Goal: Ask a question

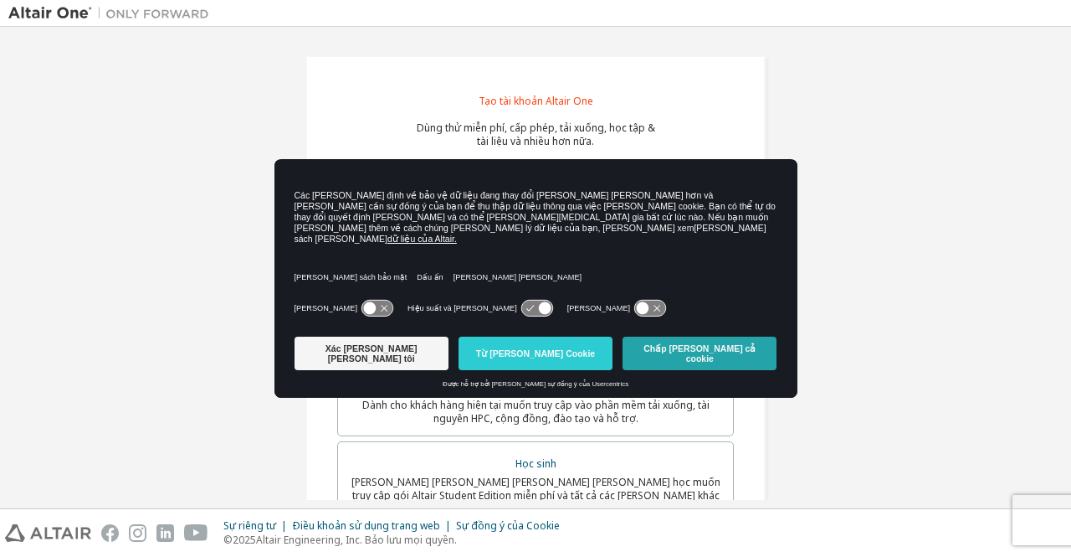
click at [672, 336] on button "Chấp nhận tất cả cookie" at bounding box center [700, 352] width 154 height 33
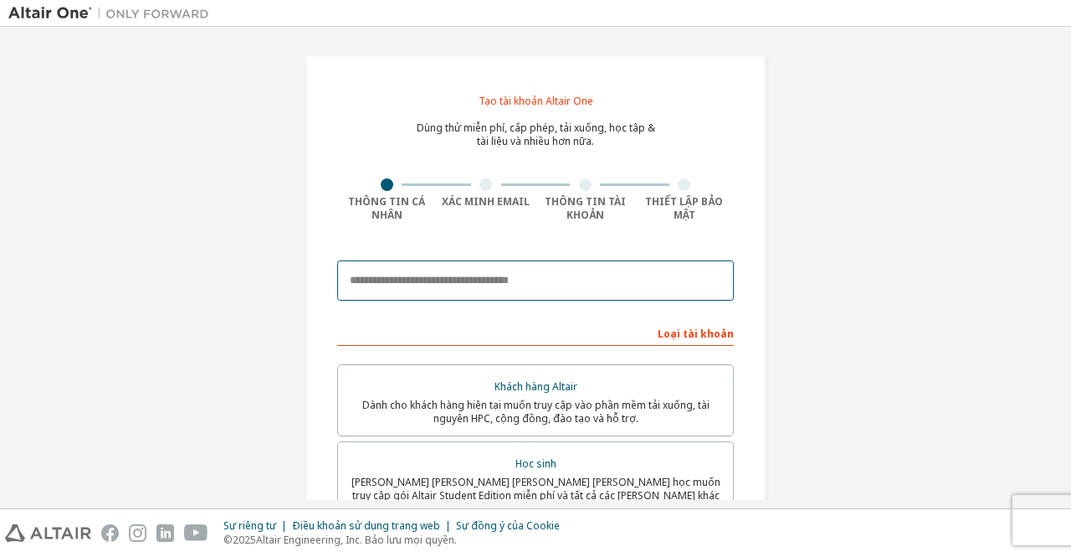
click at [639, 286] on input "email" at bounding box center [535, 280] width 397 height 40
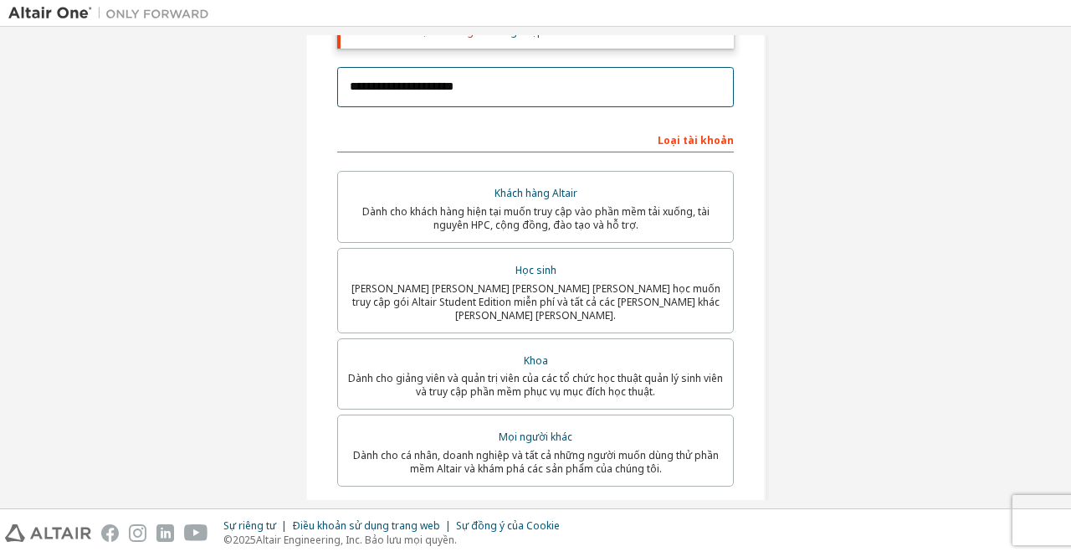
scroll to position [247, 0]
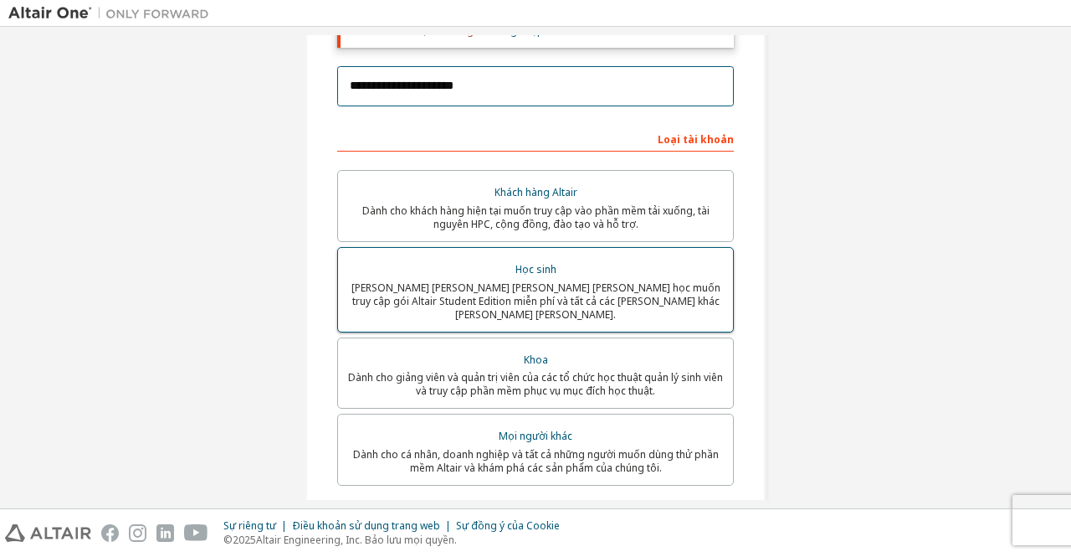
type input "**********"
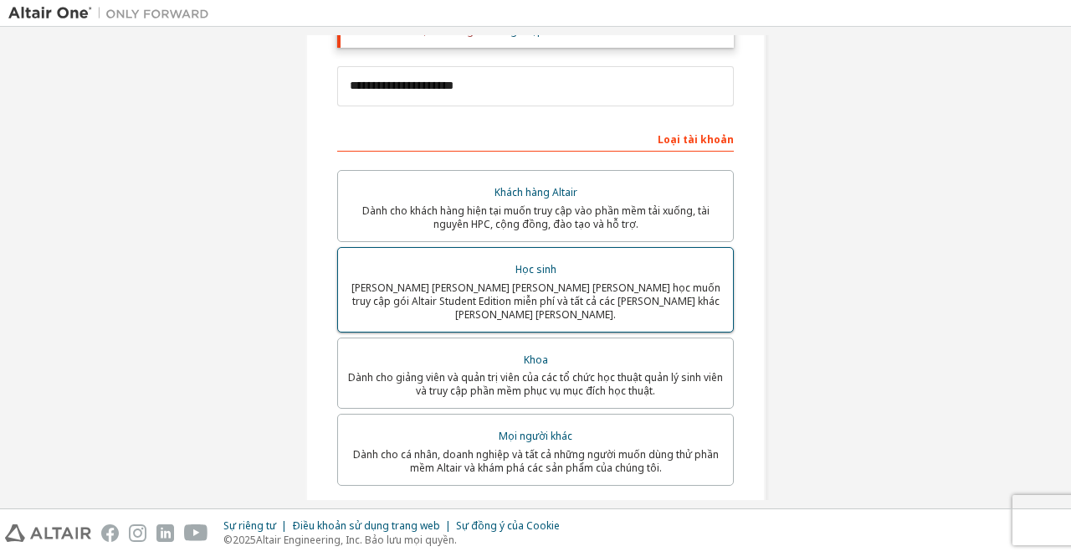
click at [644, 252] on label "Học sinh Dành cho sinh viên hiện đang theo học muốn truy cập gói Altair Student…" at bounding box center [535, 289] width 397 height 85
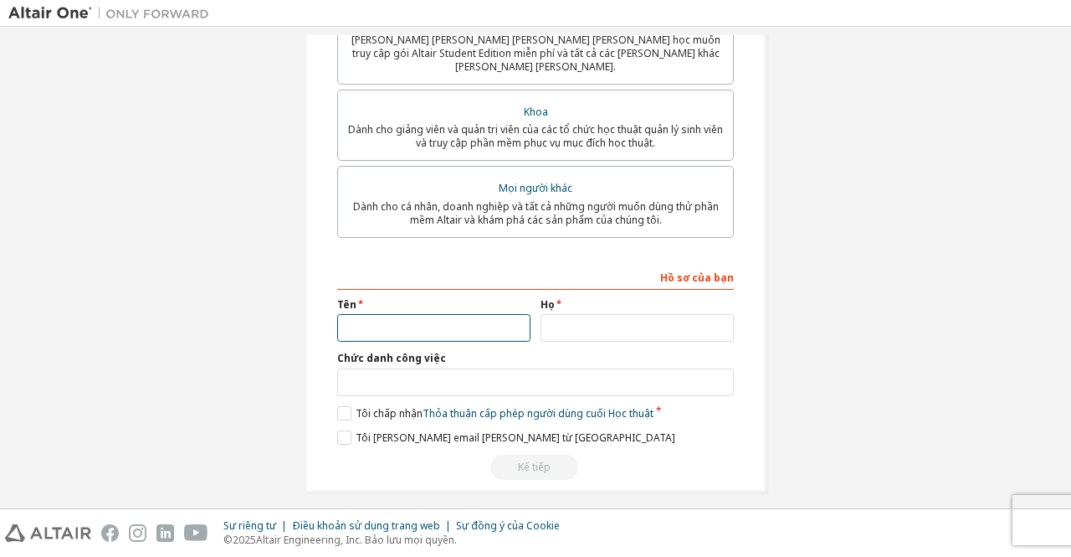
click at [491, 317] on input "text" at bounding box center [433, 328] width 193 height 28
type input "*"
type input "*****"
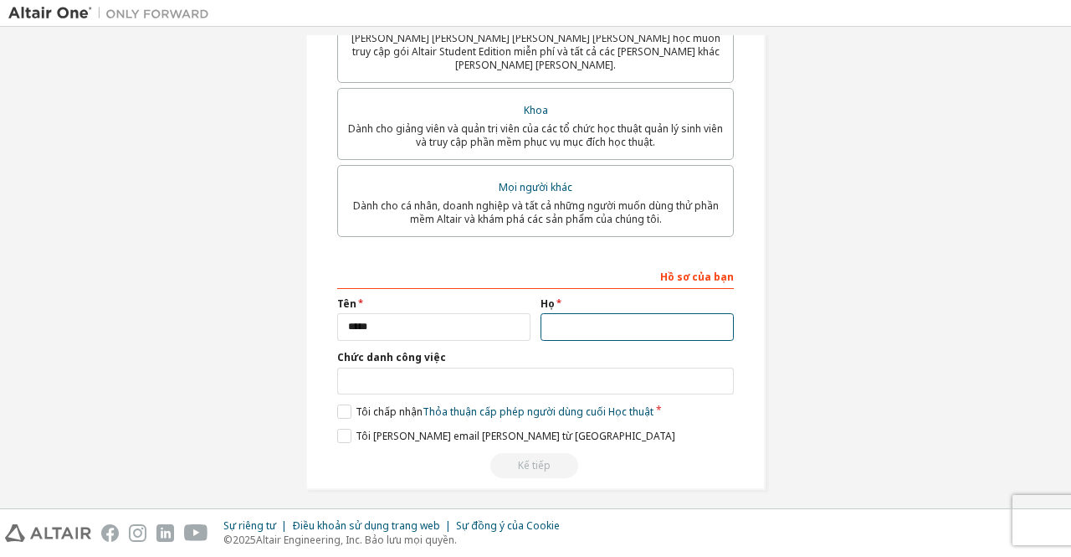
click at [588, 325] on input "text" at bounding box center [637, 327] width 193 height 28
type input "******"
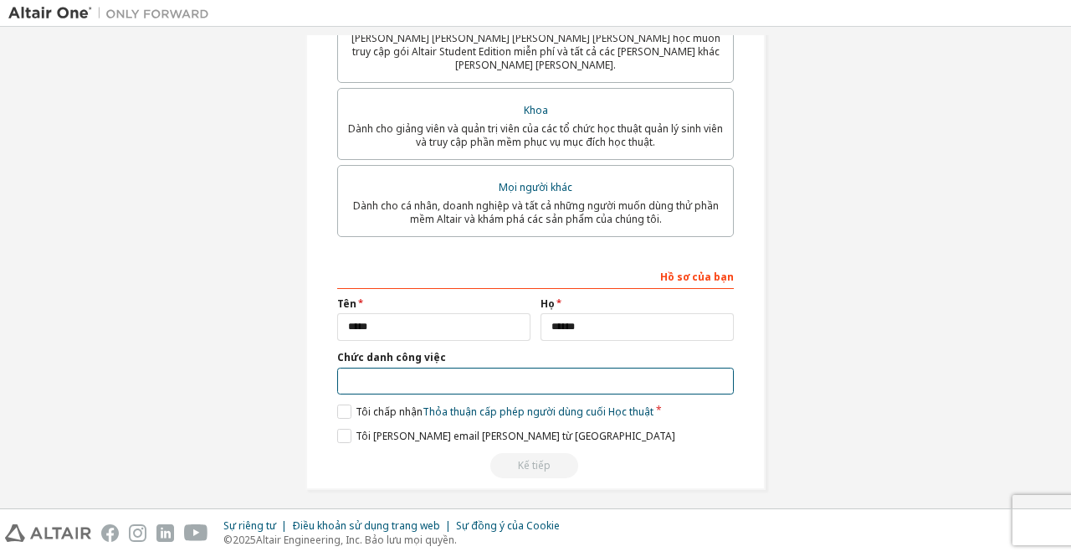
click at [402, 380] on input "text" at bounding box center [535, 381] width 397 height 28
type input "*******"
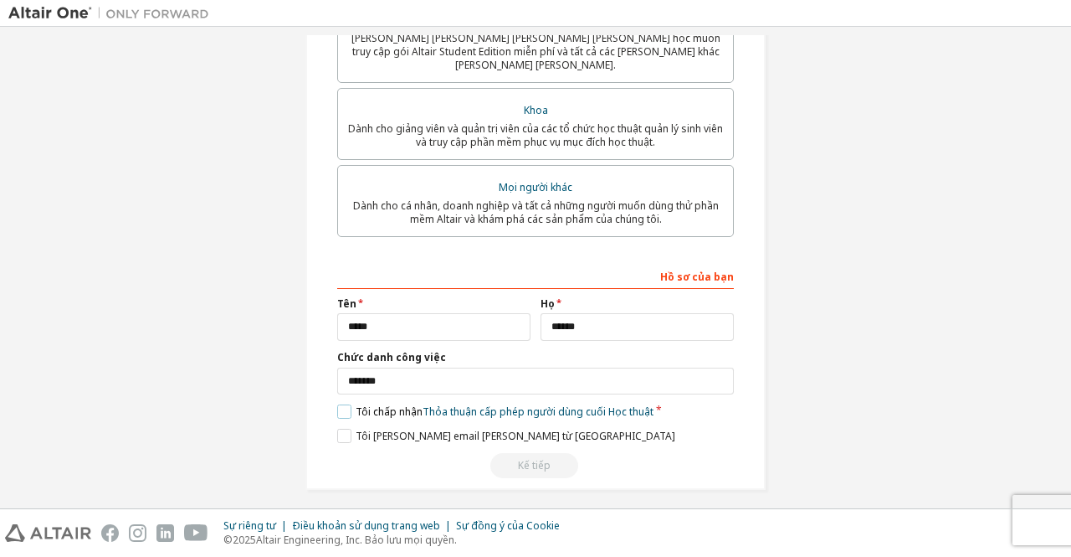
click at [344, 404] on label "Tôi chấp nhận Thỏa thuận cấp phép người dùng cuối Học thuật" at bounding box center [495, 411] width 316 height 14
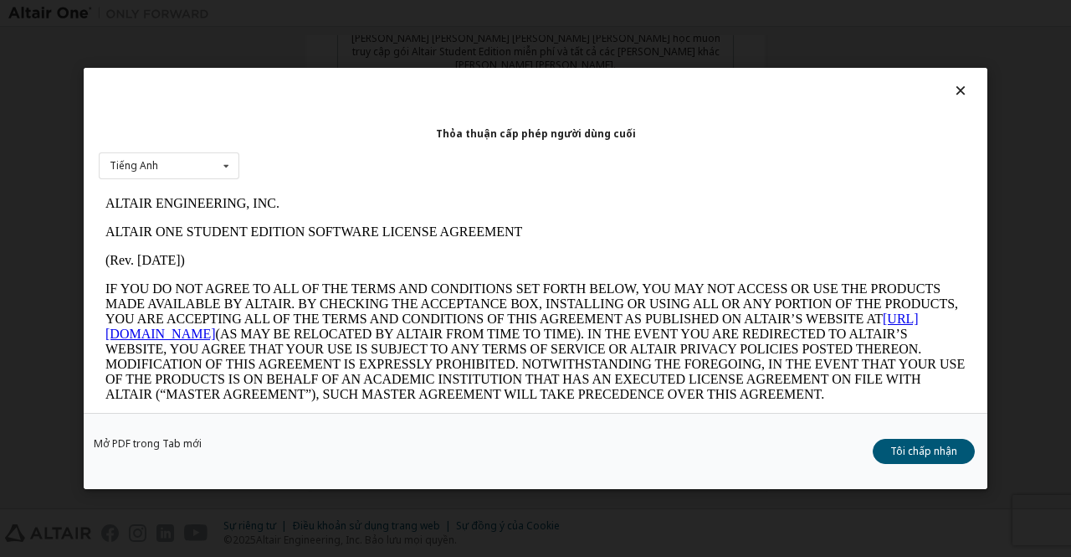
scroll to position [0, 0]
click at [939, 441] on button "Tôi chấp nhận" at bounding box center [924, 451] width 102 height 25
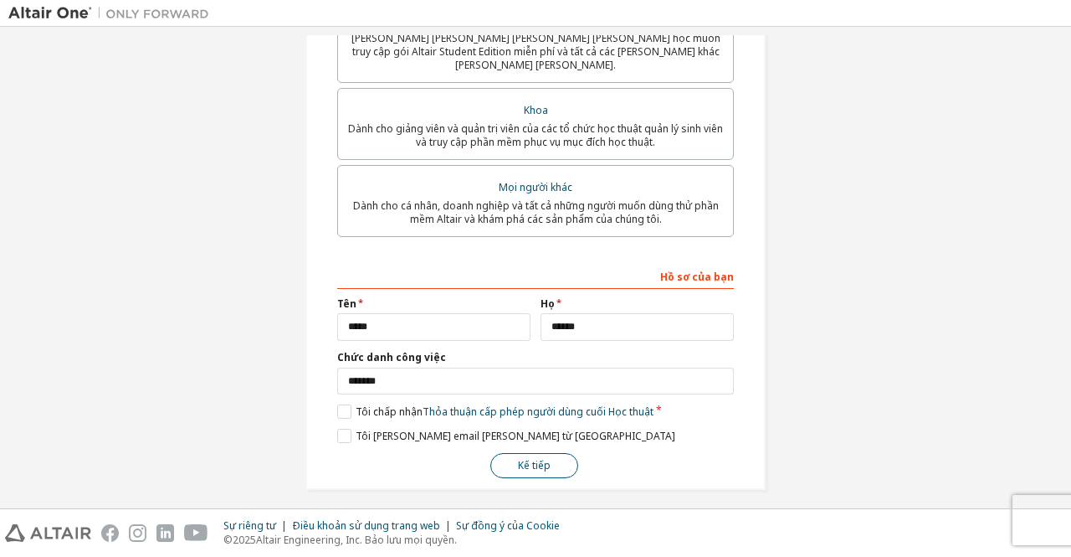
click at [549, 464] on button "Kế tiếp" at bounding box center [534, 465] width 88 height 25
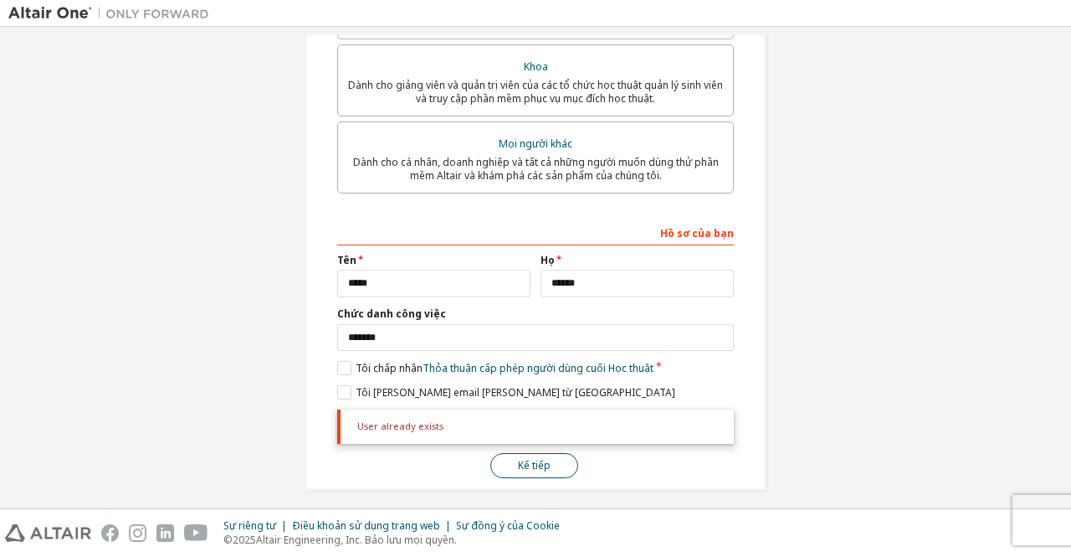
scroll to position [543, 0]
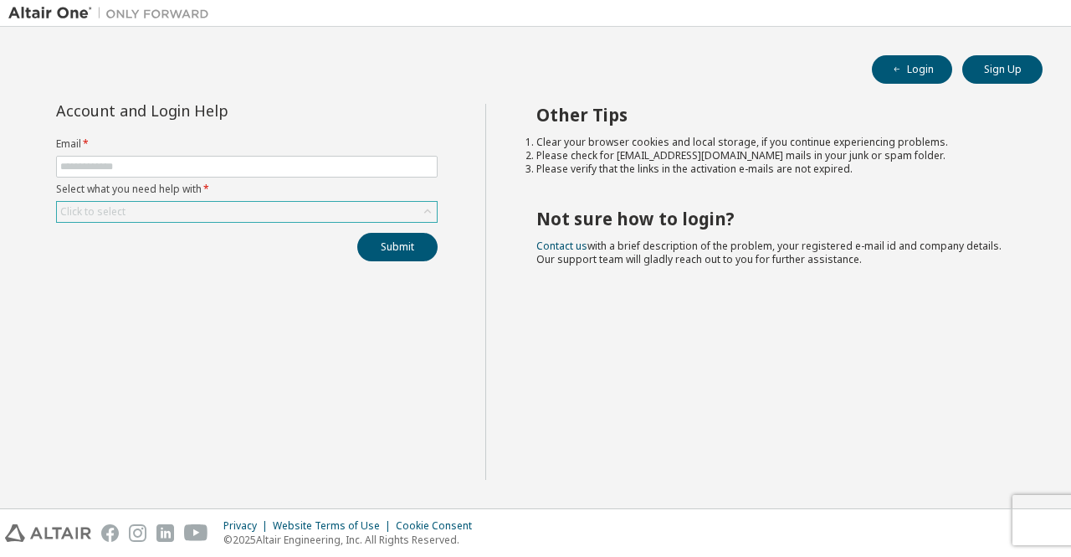
click at [426, 216] on icon at bounding box center [427, 211] width 17 height 17
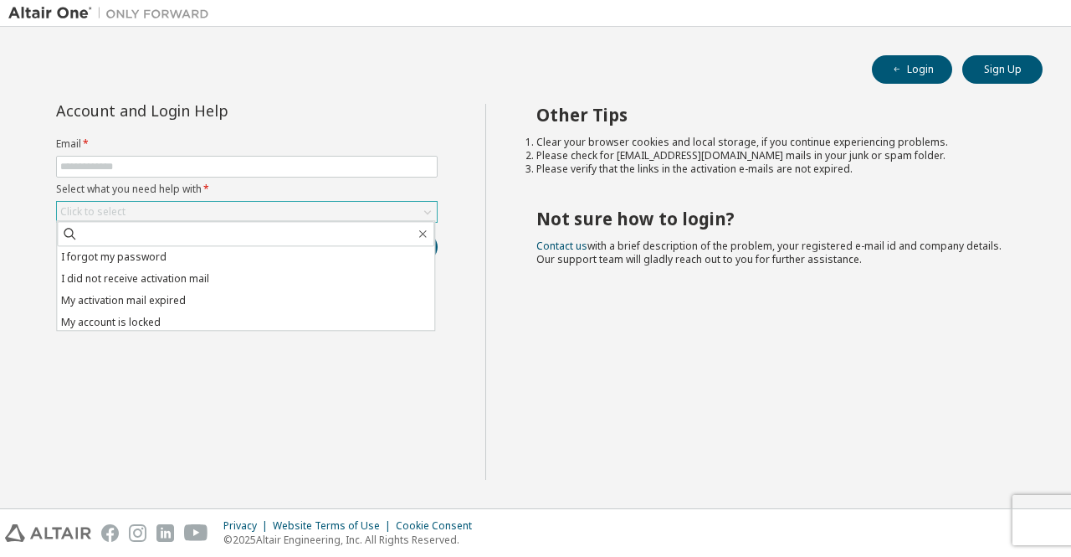
click at [426, 216] on icon at bounding box center [427, 211] width 17 height 17
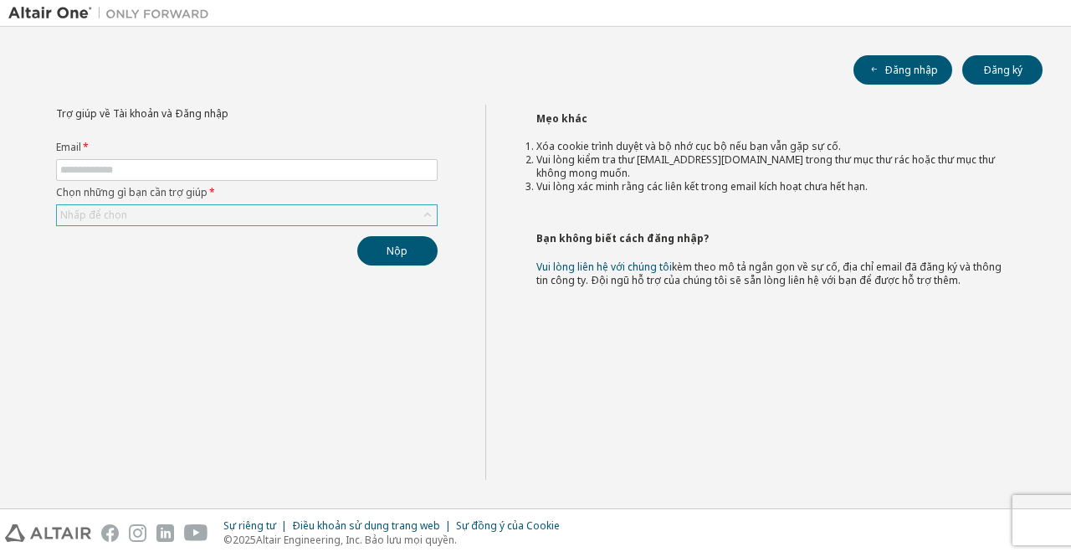
click at [213, 329] on div "Trợ giúp về Tài khoản và Đăng nhập Email * Chọn những gì bạn cần trợ giúp * Nhấ…" at bounding box center [246, 292] width 477 height 375
click at [423, 205] on div "Nhấp để chọn" at bounding box center [247, 215] width 380 height 20
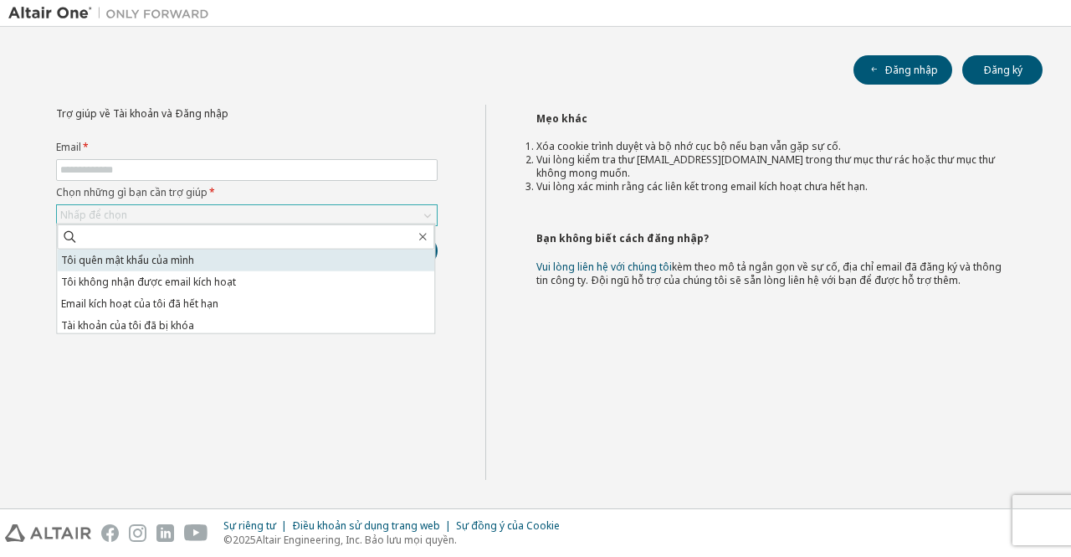
scroll to position [47, 0]
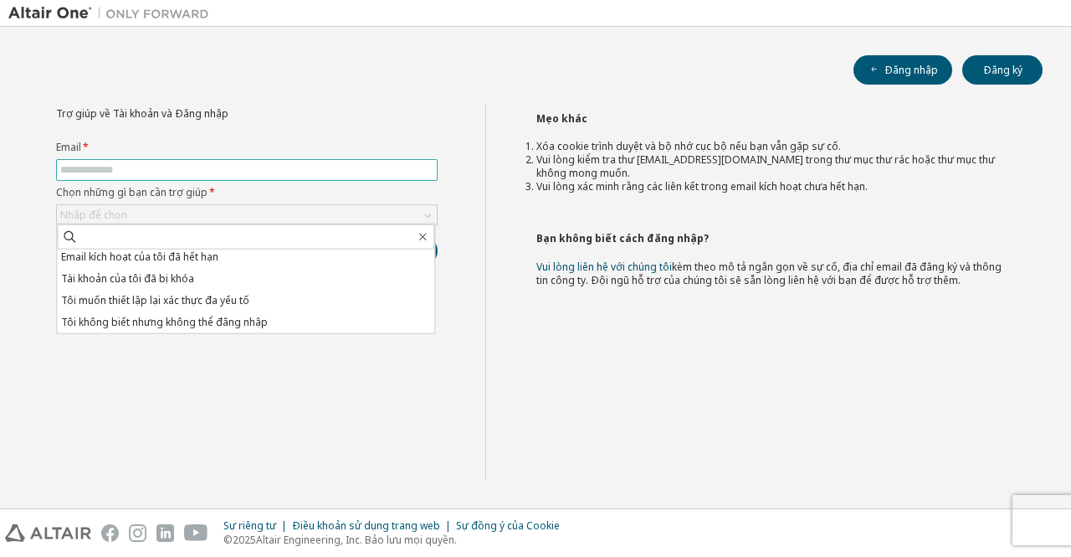
click at [362, 172] on input "text" at bounding box center [246, 169] width 373 height 13
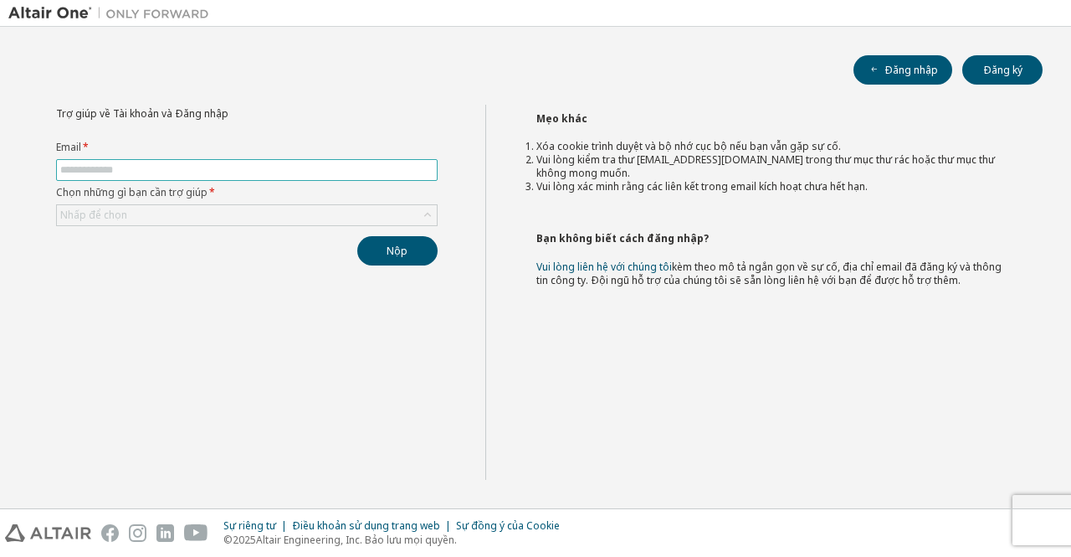
click at [260, 173] on input "text" at bounding box center [246, 169] width 373 height 13
click at [257, 167] on input "text" at bounding box center [246, 169] width 373 height 13
type input "**********"
click at [153, 212] on div "Nhấp để chọn" at bounding box center [247, 215] width 380 height 20
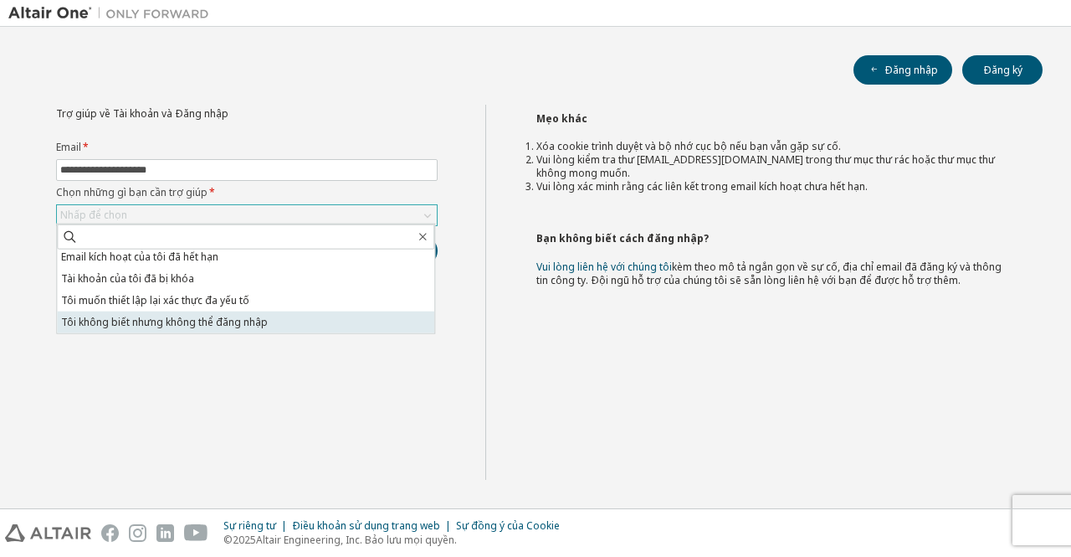
click at [181, 321] on font "Tôi không biết nhưng không thể đăng nhập" at bounding box center [164, 322] width 207 height 14
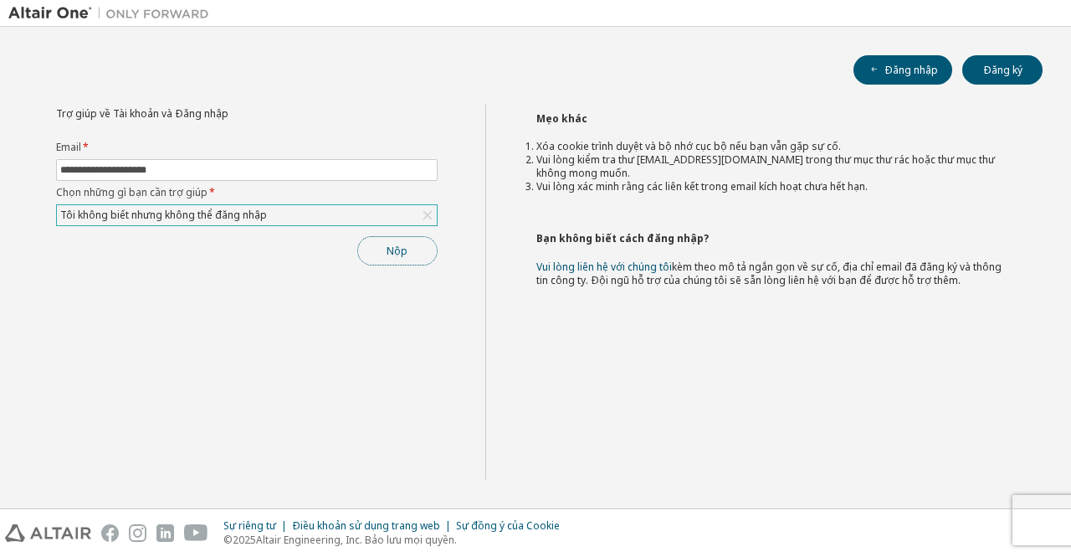
click at [408, 239] on button "Nộp" at bounding box center [397, 250] width 80 height 29
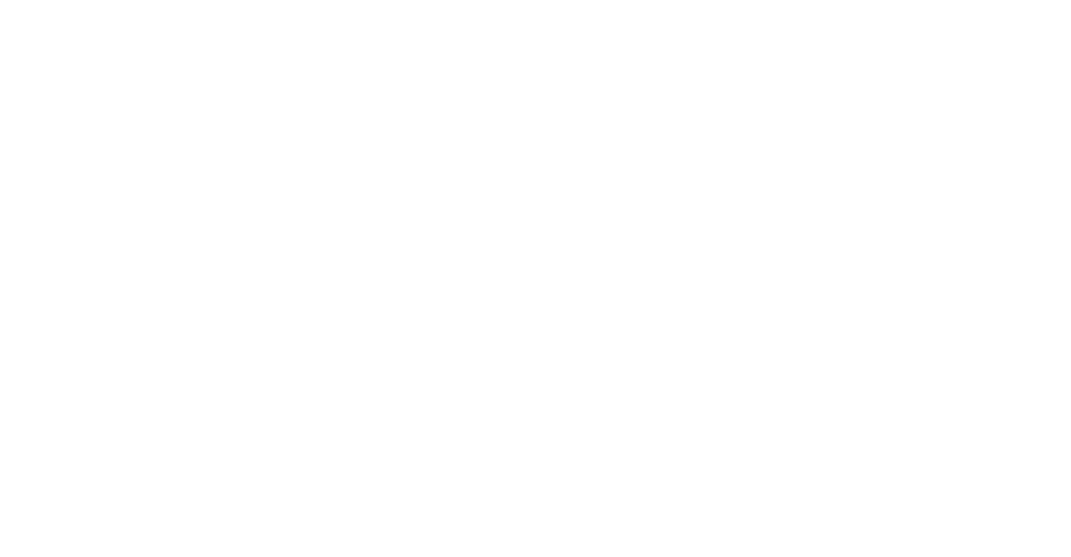
click at [277, 81] on div at bounding box center [535, 278] width 1071 height 557
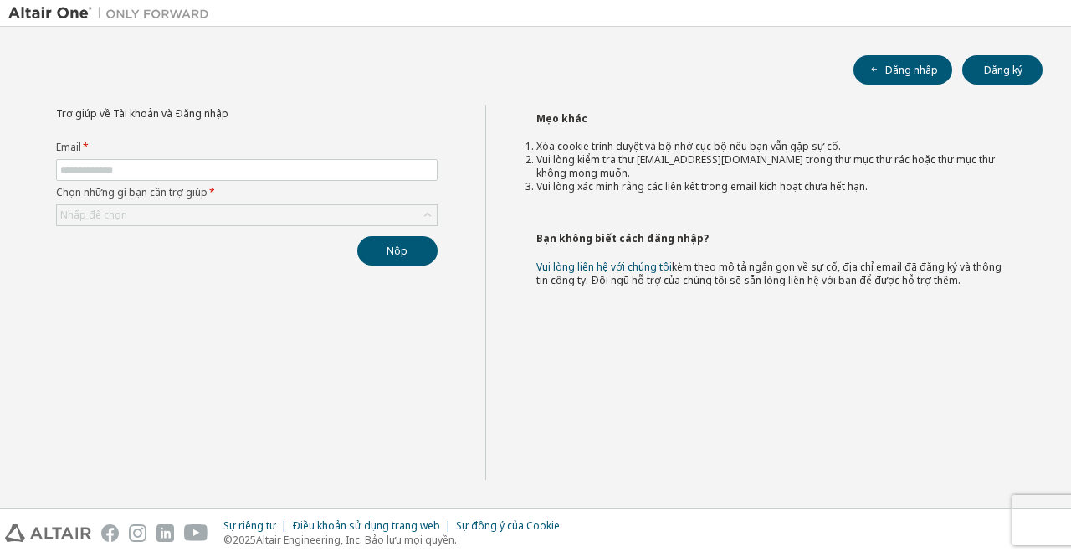
click at [455, 105] on div "Trợ giúp về Tài khoản và Đăng nhập Email * Chọn những gì bạn cần trợ giúp * Nhấ…" at bounding box center [246, 292] width 477 height 375
click at [927, 80] on button "Đăng nhập" at bounding box center [903, 69] width 99 height 29
